Goal: Find specific page/section: Find specific page/section

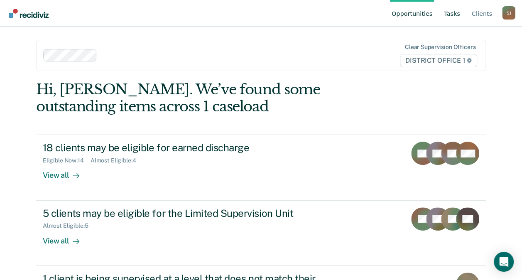
click at [448, 22] on link "Tasks" at bounding box center [452, 13] width 20 height 27
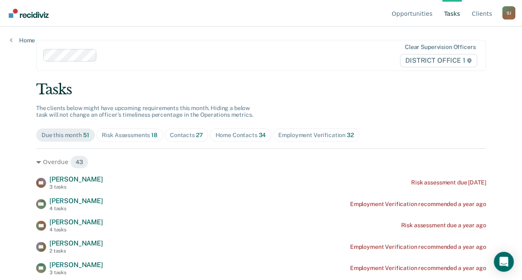
click at [147, 137] on div "Risk Assessments 18" at bounding box center [130, 135] width 56 height 7
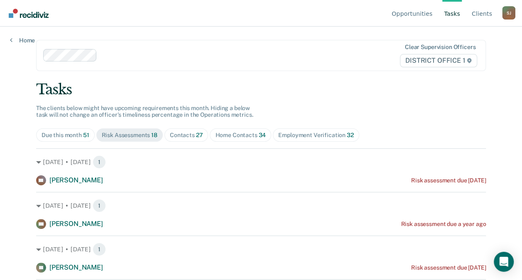
drag, startPoint x: 521, startPoint y: 78, endPoint x: 523, endPoint y: 93, distance: 15.5
click at [522, 93] on html "Looks like you’re using Internet Explorer 11. For faster loading and a better e…" at bounding box center [261, 140] width 522 height 280
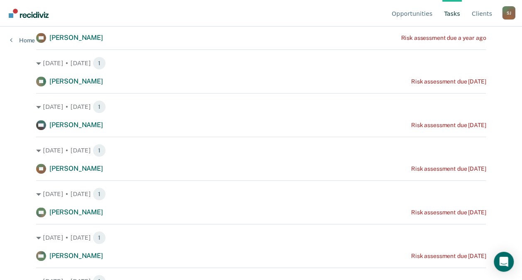
scroll to position [187, 0]
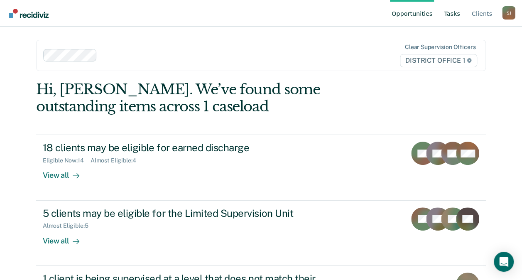
click at [454, 19] on link "Tasks" at bounding box center [452, 13] width 20 height 27
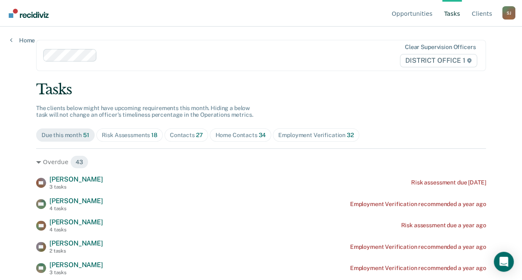
click at [127, 136] on div "Risk Assessments 18" at bounding box center [130, 135] width 56 height 7
